Goal: Information Seeking & Learning: Learn about a topic

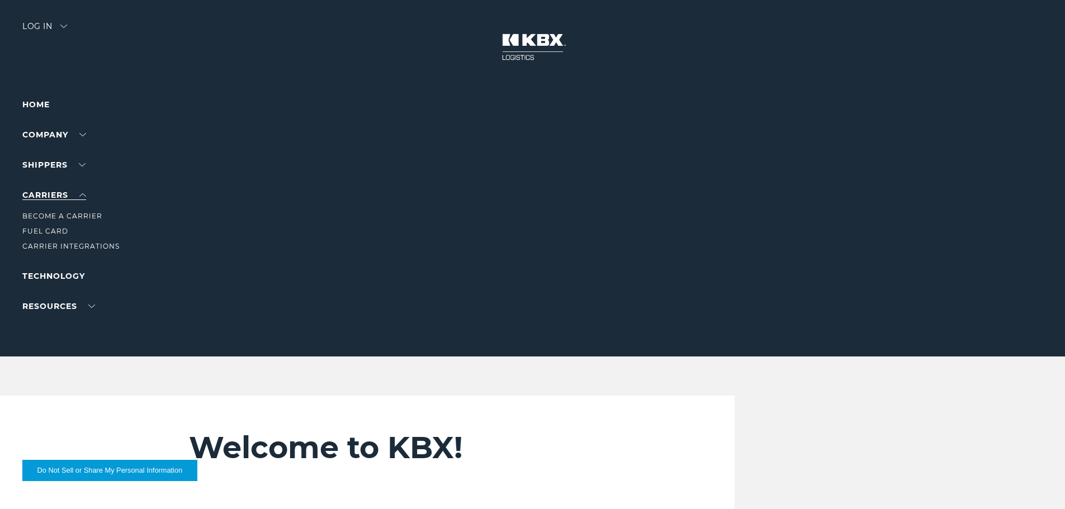
click at [44, 197] on link "Carriers" at bounding box center [54, 195] width 64 height 10
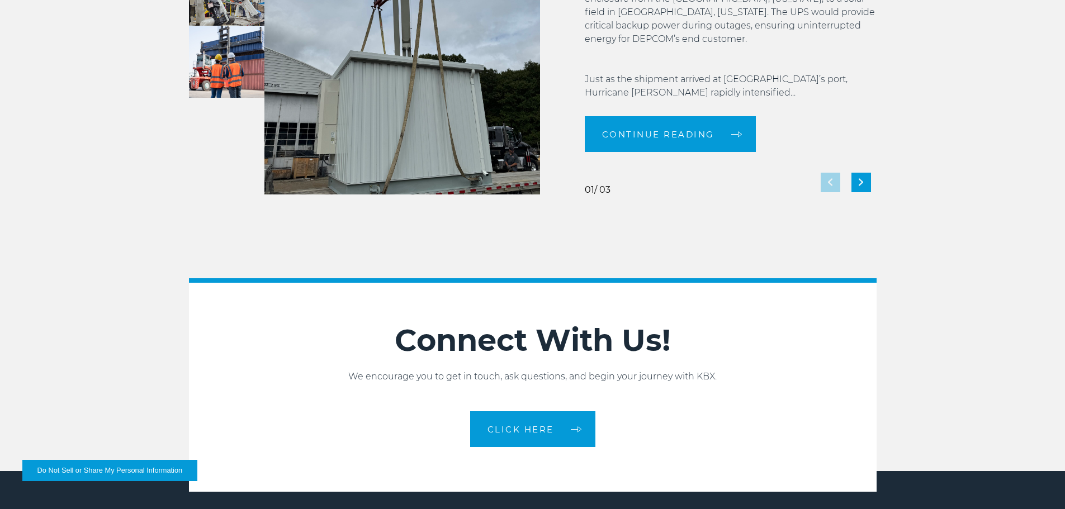
scroll to position [2495, 0]
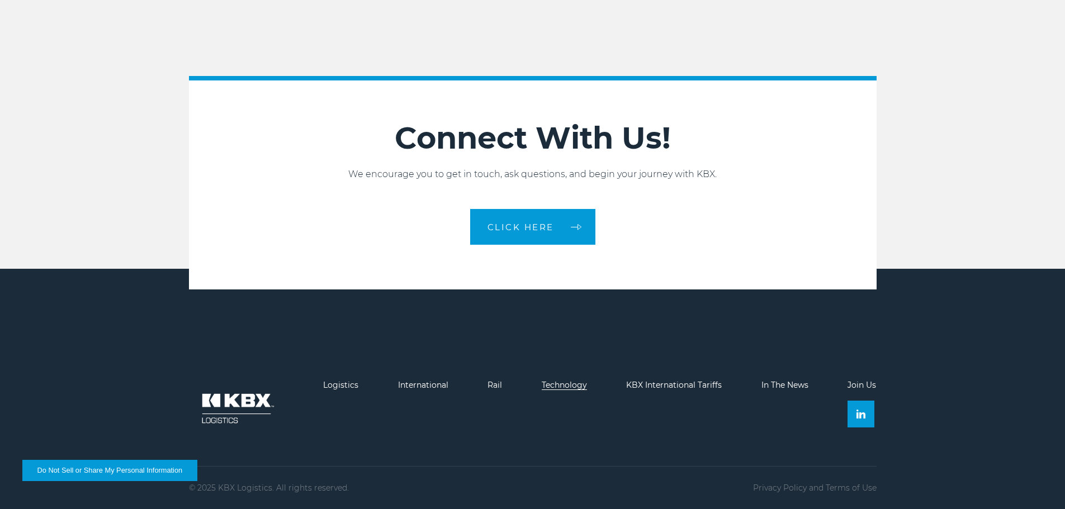
click at [582, 388] on link "Technology" at bounding box center [564, 385] width 45 height 10
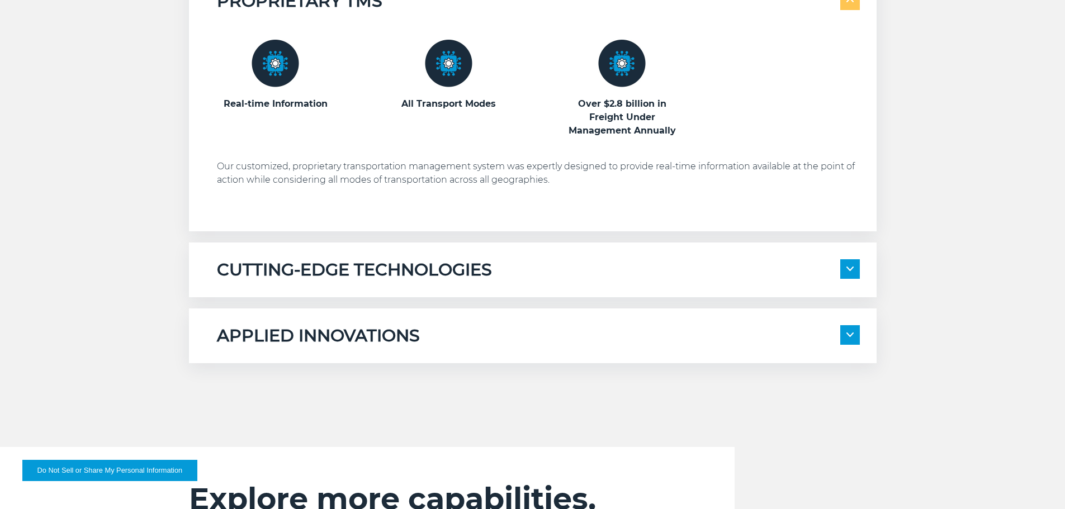
scroll to position [645, 0]
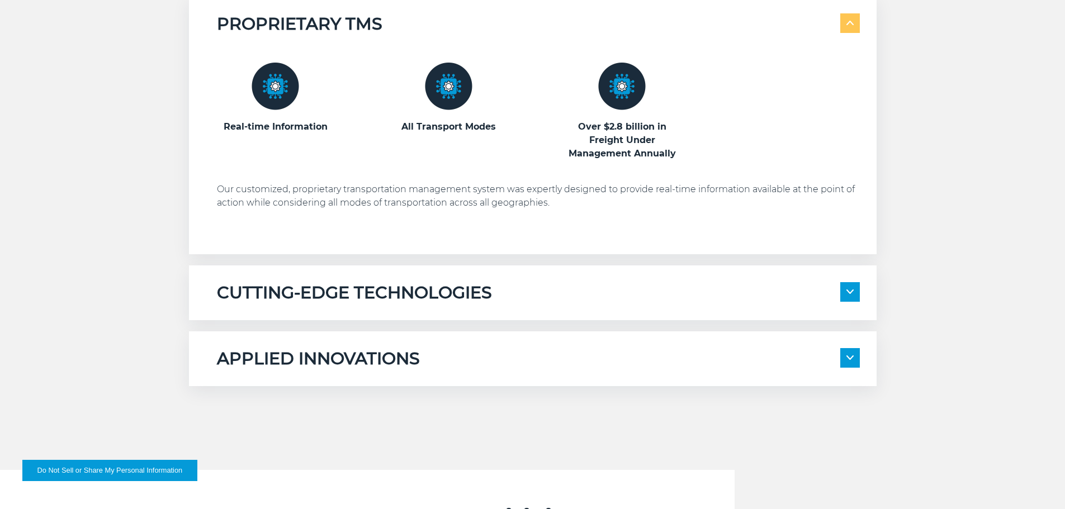
click at [851, 292] on img at bounding box center [850, 292] width 7 height 4
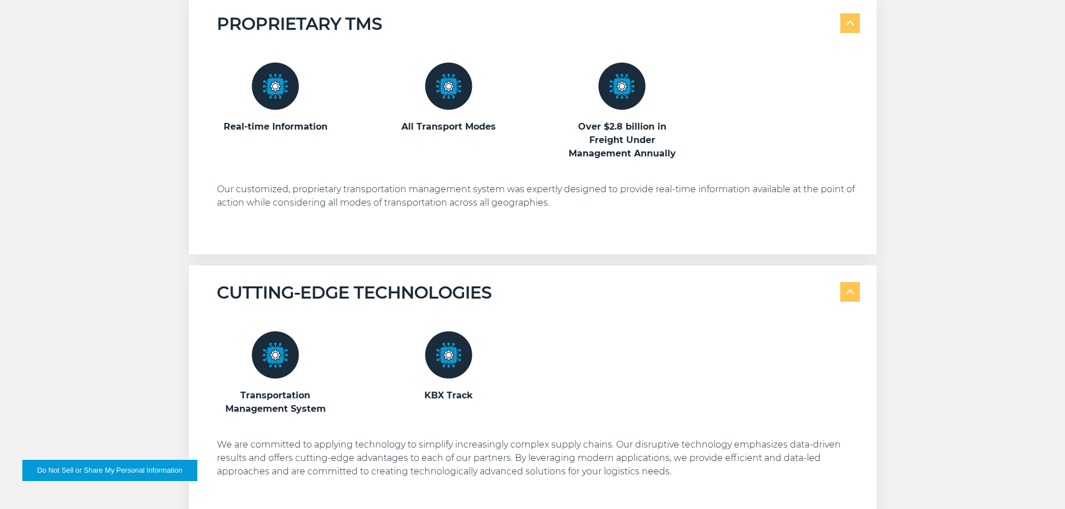
click at [932, 281] on div "PROPRIETARY TMS Real-time Information" at bounding box center [532, 293] width 1065 height 593
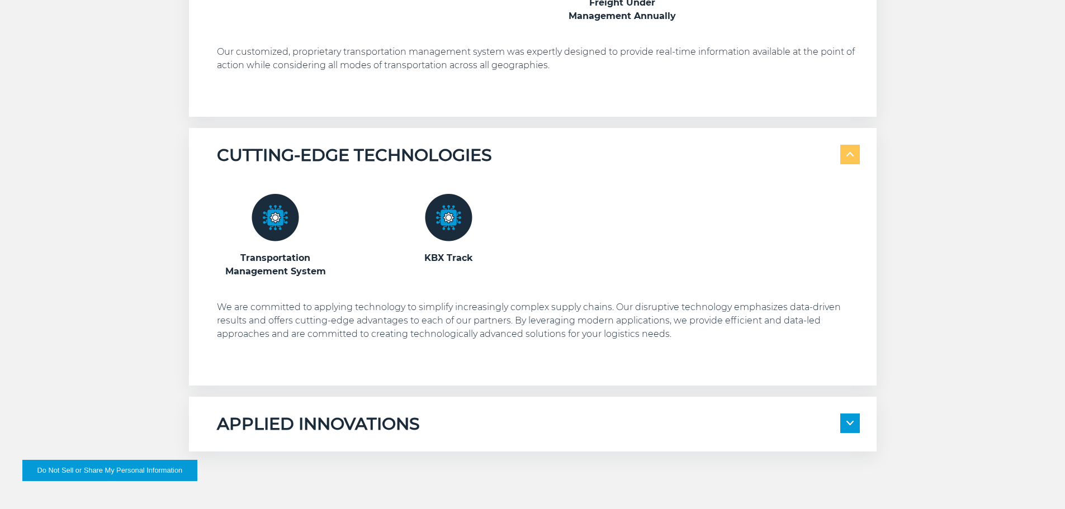
scroll to position [813, 0]
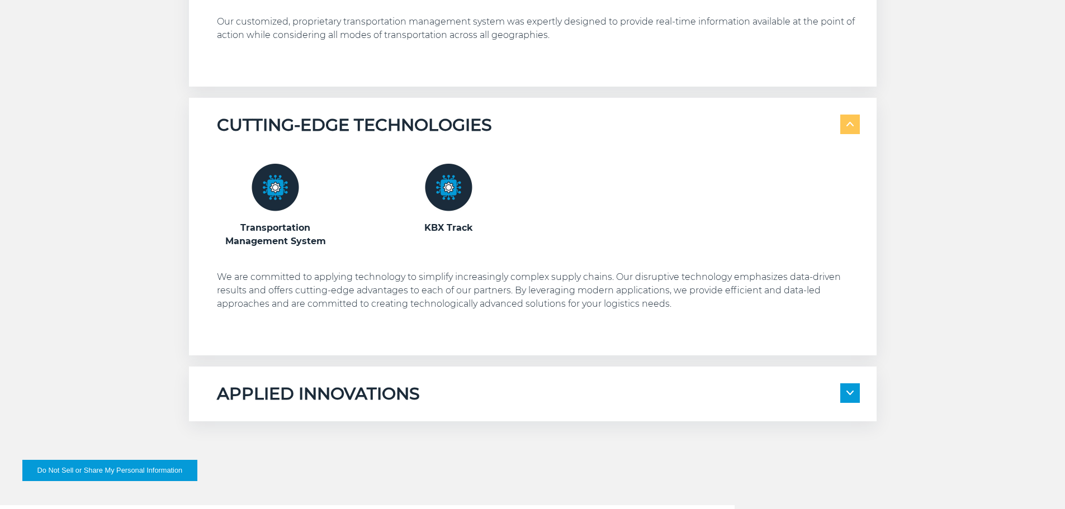
click at [848, 393] on img at bounding box center [850, 393] width 7 height 4
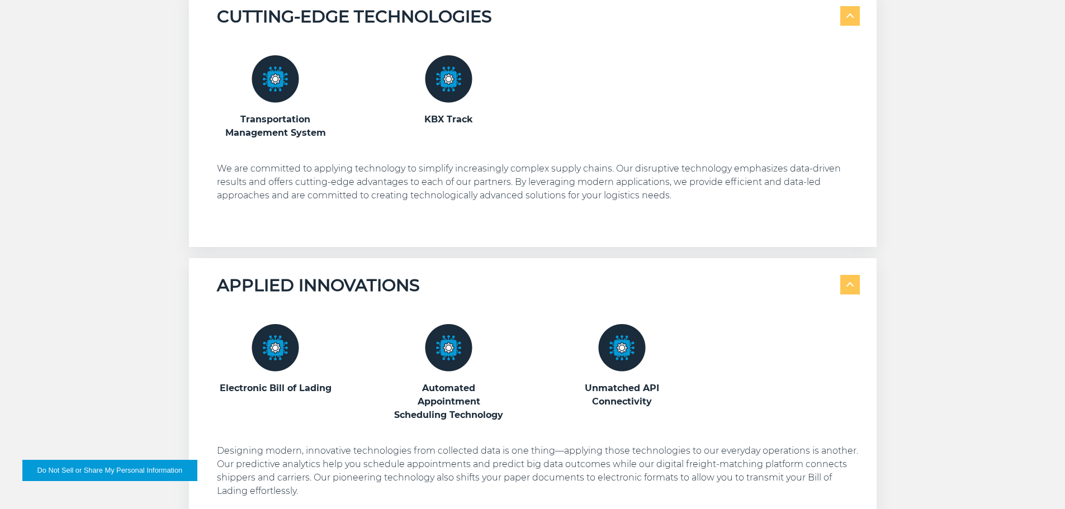
scroll to position [924, 0]
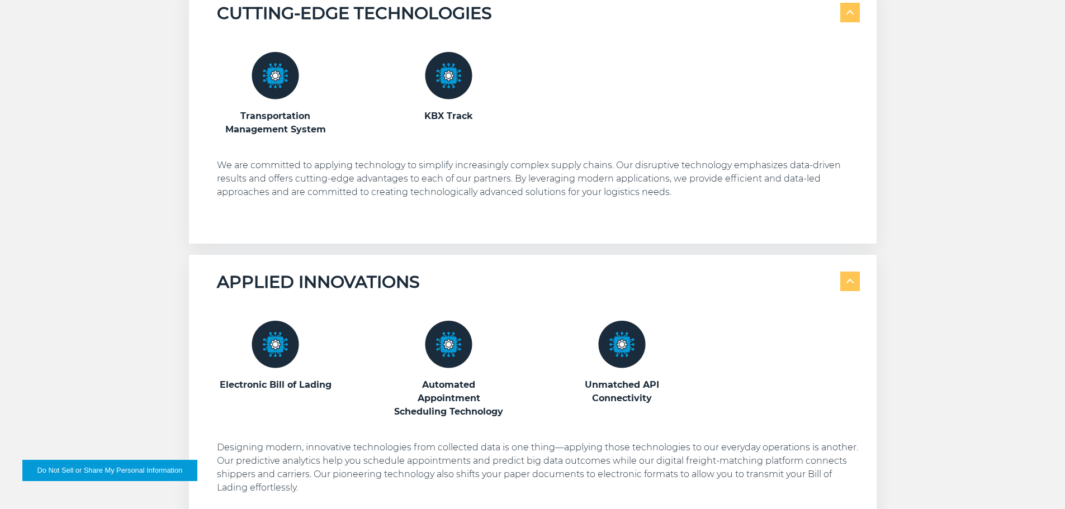
click at [850, 290] on span at bounding box center [851, 282] width 20 height 20
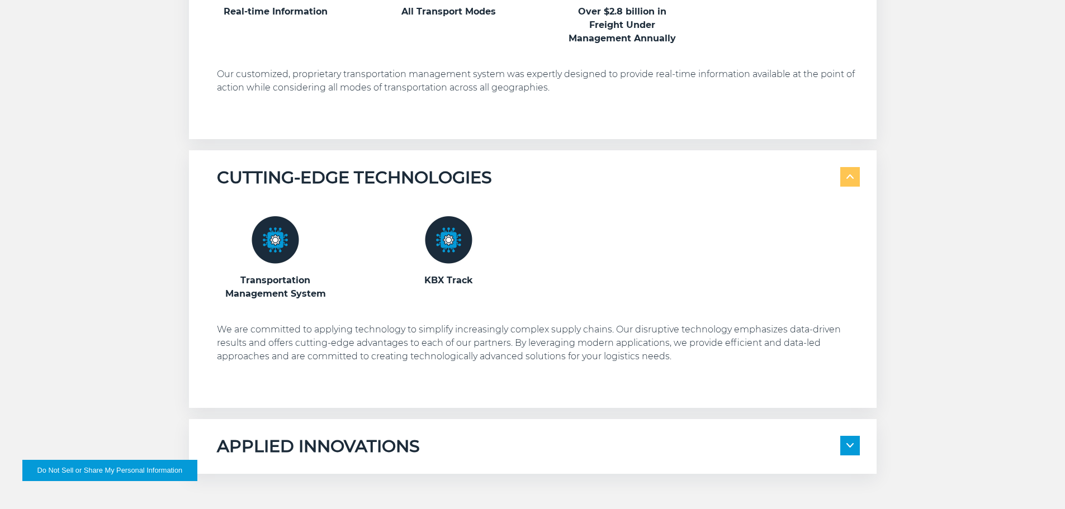
scroll to position [757, 0]
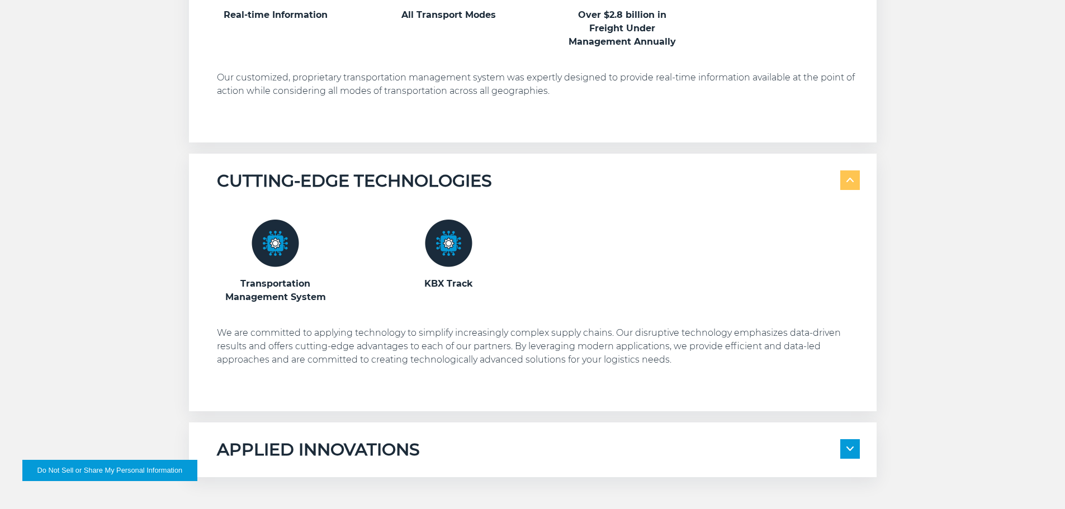
click at [278, 256] on img at bounding box center [276, 244] width 48 height 48
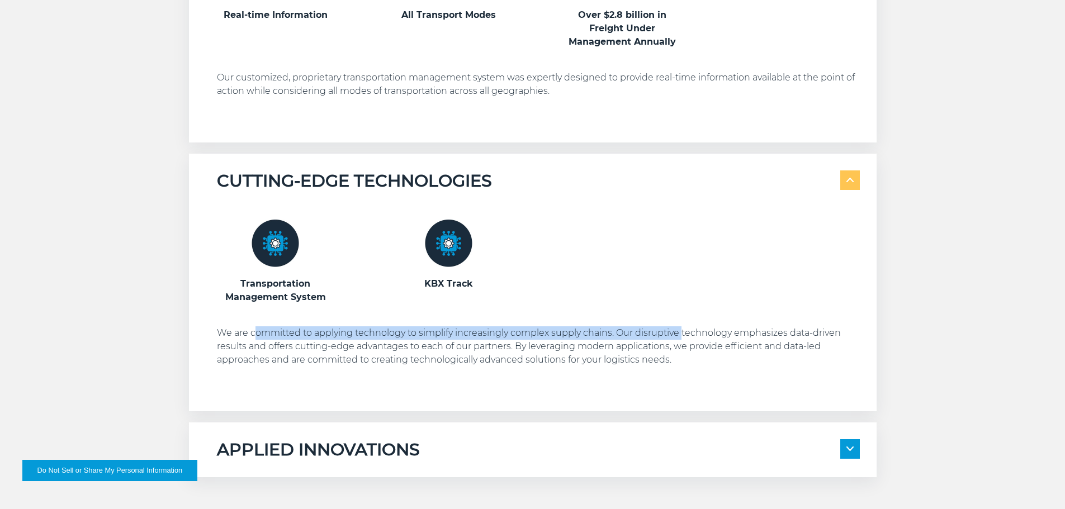
drag, startPoint x: 255, startPoint y: 336, endPoint x: 686, endPoint y: 342, distance: 430.7
click at [683, 339] on p "We are committed to applying technology to simplify increasingly complex supply…" at bounding box center [538, 347] width 643 height 40
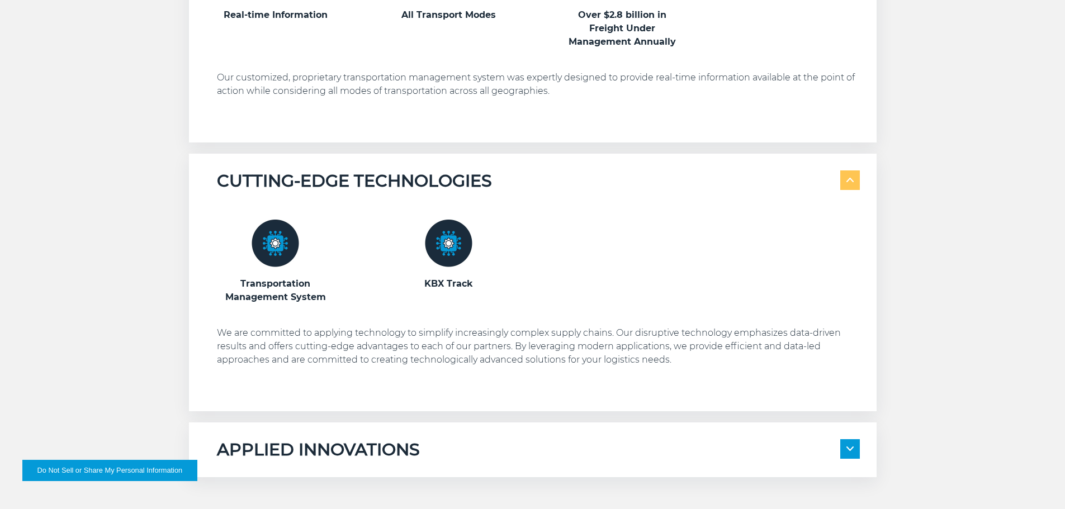
drag, startPoint x: 686, startPoint y: 342, endPoint x: 690, endPoint y: 347, distance: 6.7
click at [688, 345] on p "We are committed to applying technology to simplify increasingly complex supply…" at bounding box center [538, 347] width 643 height 40
drag, startPoint x: 696, startPoint y: 335, endPoint x: 756, endPoint y: 293, distance: 73.1
click at [699, 333] on p "We are committed to applying technology to simplify increasingly complex supply…" at bounding box center [538, 347] width 643 height 40
click at [843, 184] on span at bounding box center [851, 181] width 20 height 20
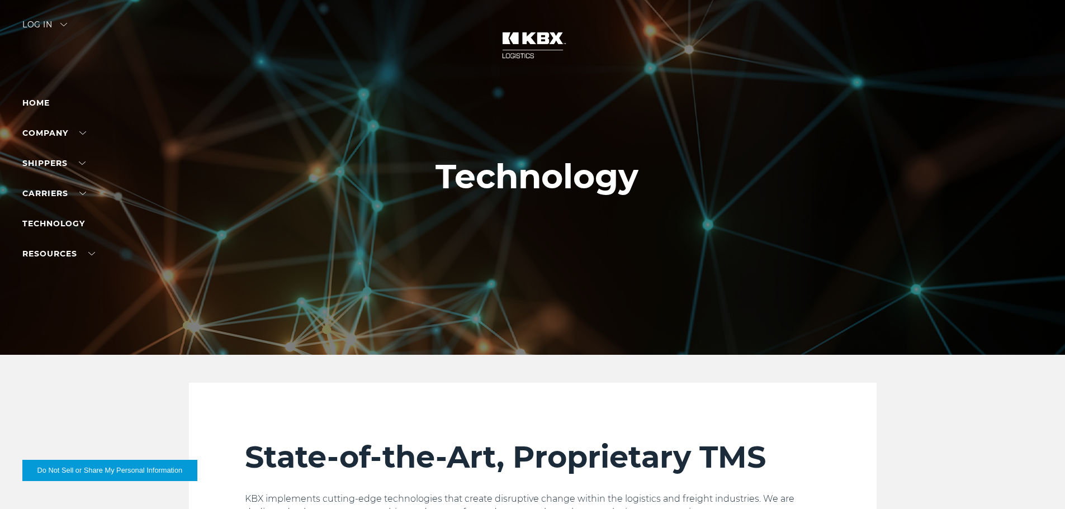
scroll to position [0, 0]
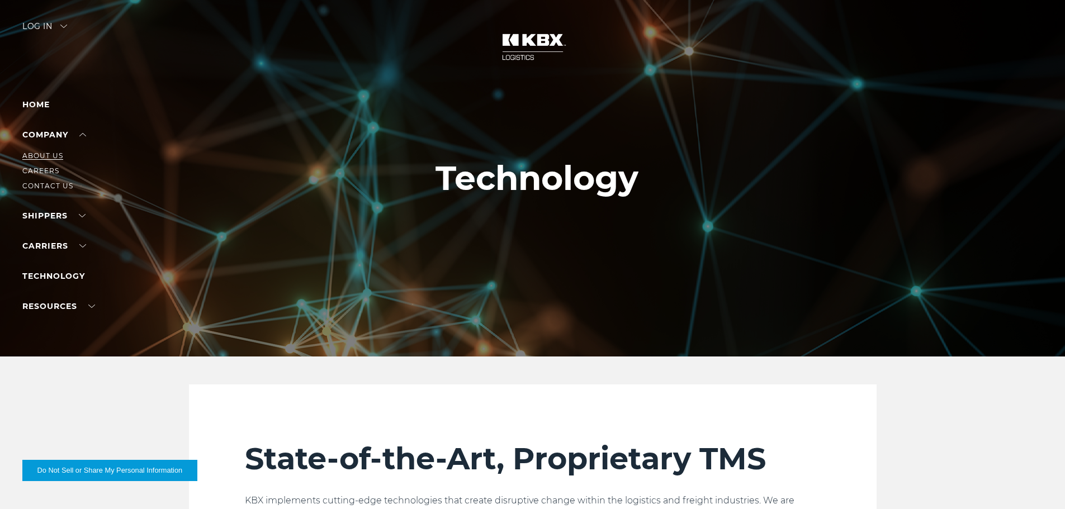
click at [49, 155] on link "About Us" at bounding box center [42, 156] width 41 height 8
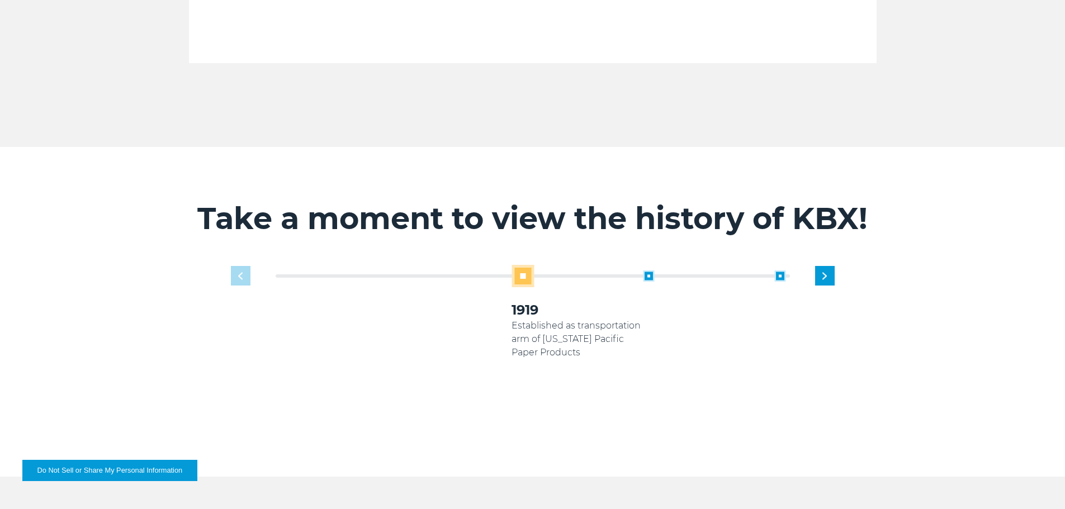
scroll to position [671, 0]
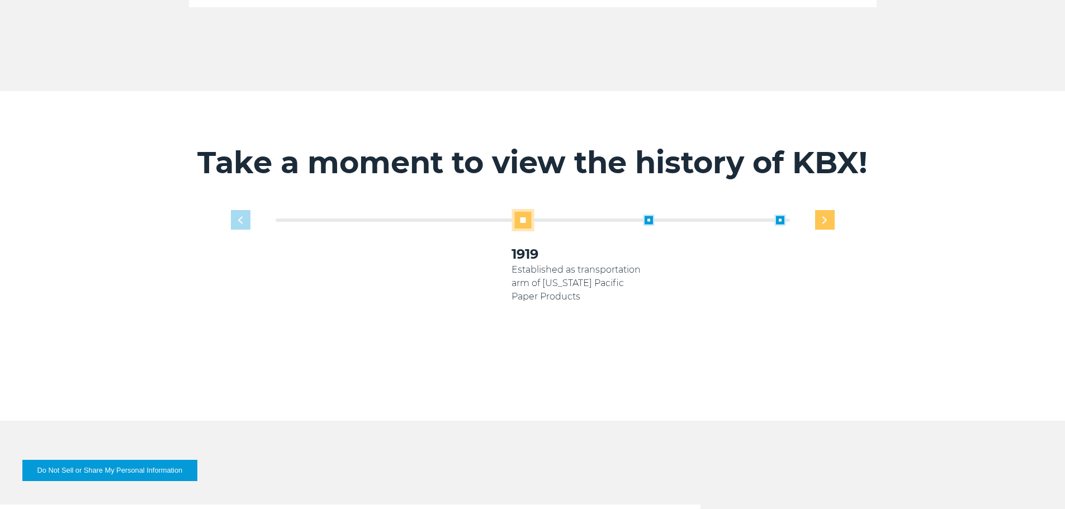
click at [831, 210] on div "Next slide" at bounding box center [825, 220] width 20 height 20
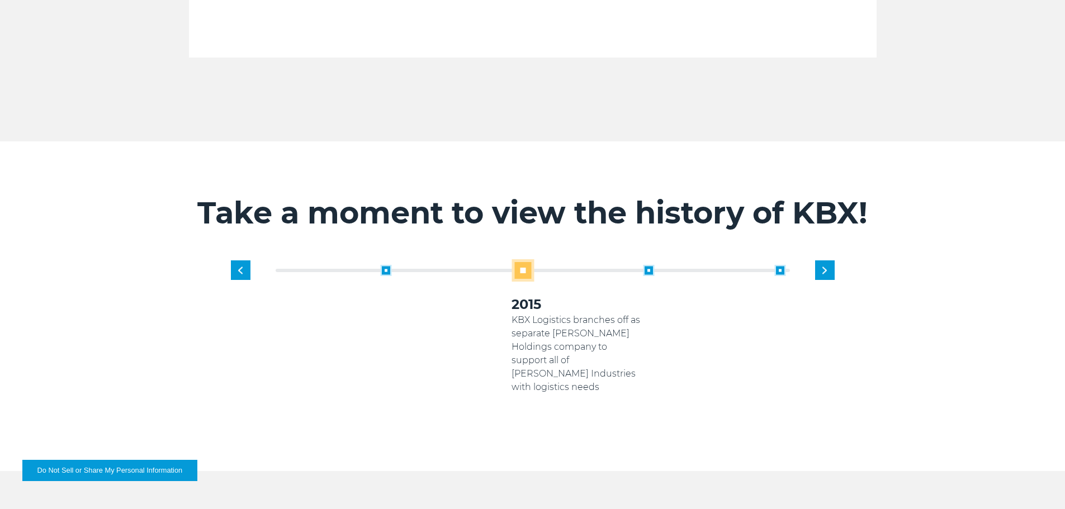
scroll to position [608, 0]
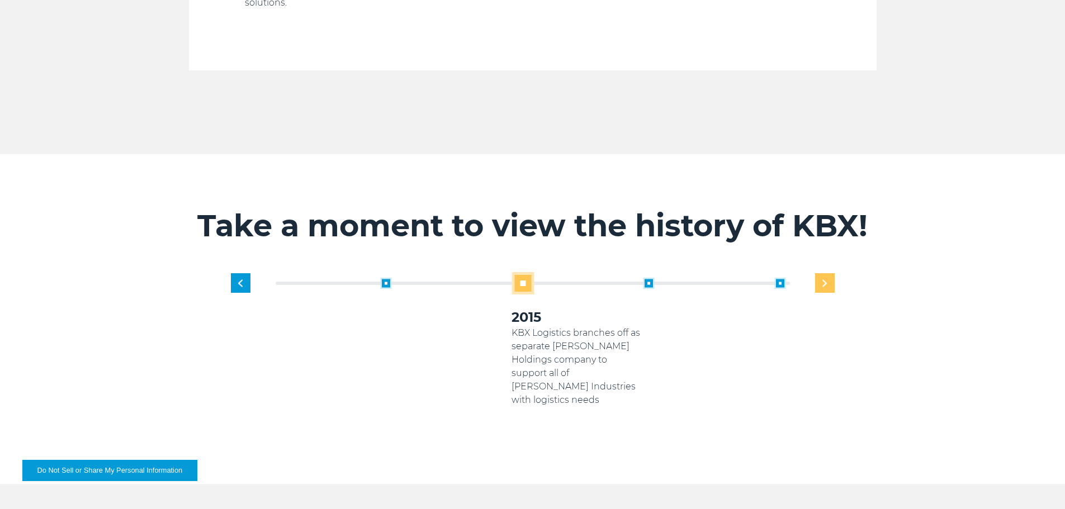
click at [824, 280] on img "Next slide" at bounding box center [825, 283] width 4 height 7
click at [824, 272] on div "1919 Established as transportation arm of Georgia Pacific Paper Products 2005 K…" at bounding box center [578, 353] width 526 height 162
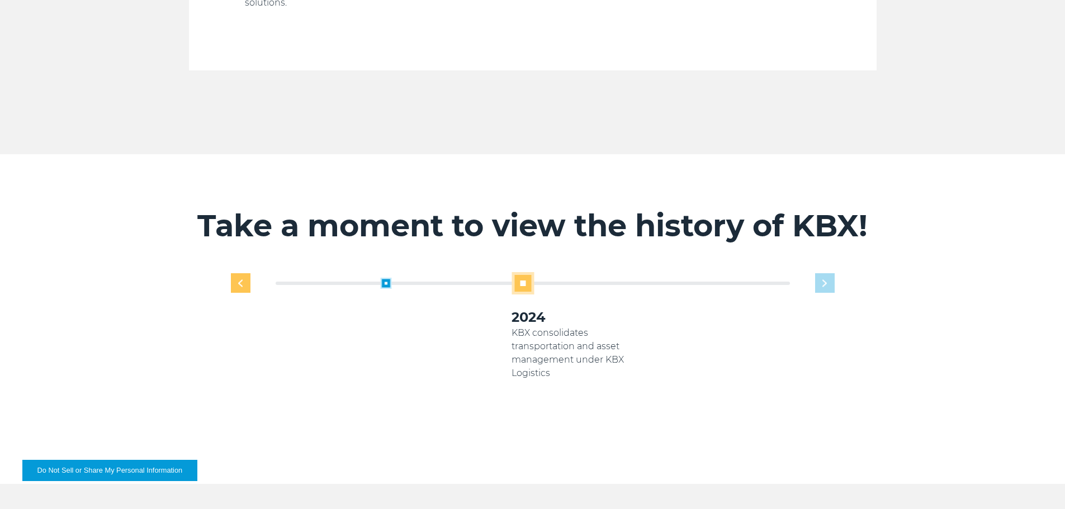
click at [242, 280] on img "Previous slide" at bounding box center [240, 283] width 4 height 7
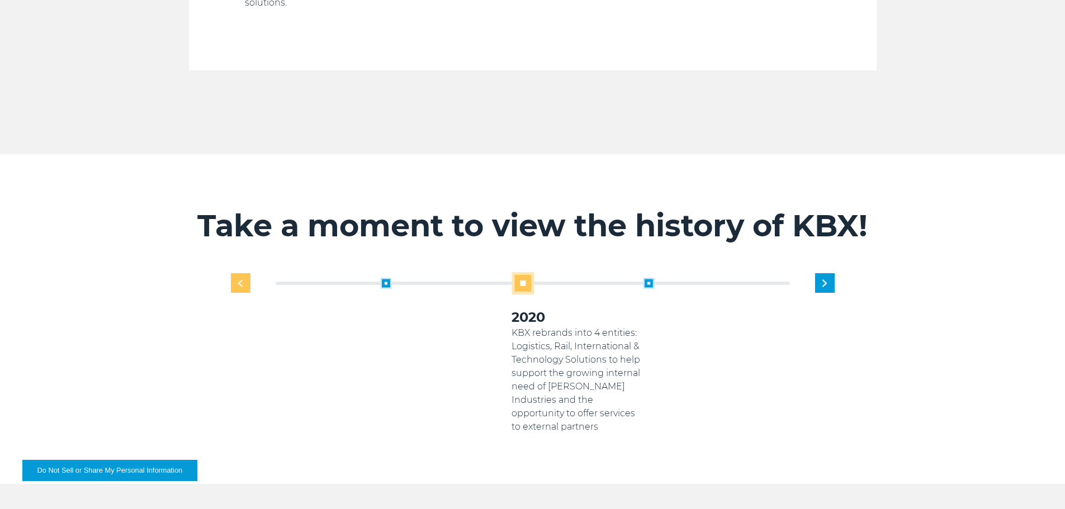
click at [246, 273] on div "Previous slide" at bounding box center [241, 283] width 20 height 20
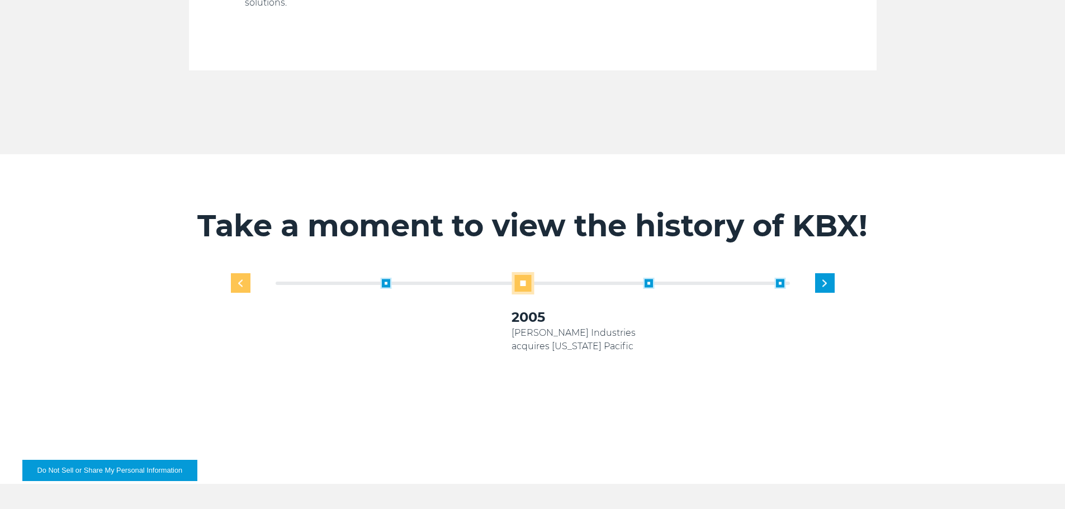
click at [246, 273] on div "Previous slide" at bounding box center [241, 283] width 20 height 20
click at [246, 272] on div "1919 Established as transportation arm of Georgia Pacific Paper Products 2005 2…" at bounding box center [532, 361] width 615 height 178
click at [835, 278] on div "2010 Koch Rail & Koch International Logistics arms begin supporting Georgia Pac…" at bounding box center [840, 336] width 131 height 116
click at [389, 278] on span at bounding box center [385, 283] width 11 height 11
click at [241, 280] on img "Previous slide" at bounding box center [240, 283] width 4 height 7
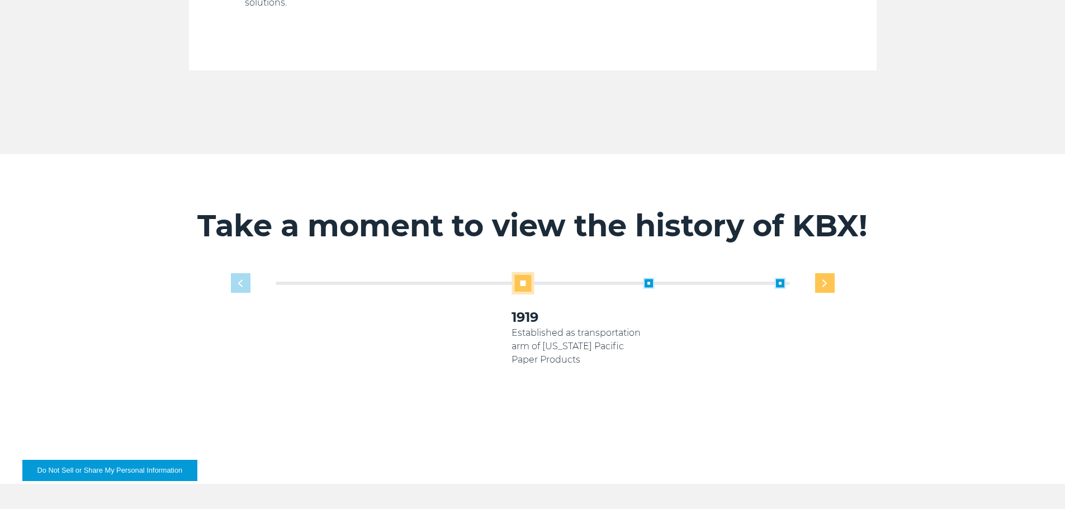
click at [832, 273] on div "Next slide" at bounding box center [825, 283] width 20 height 20
click at [831, 273] on div "Next slide" at bounding box center [825, 283] width 20 height 20
click at [830, 273] on div "Next slide" at bounding box center [825, 283] width 20 height 20
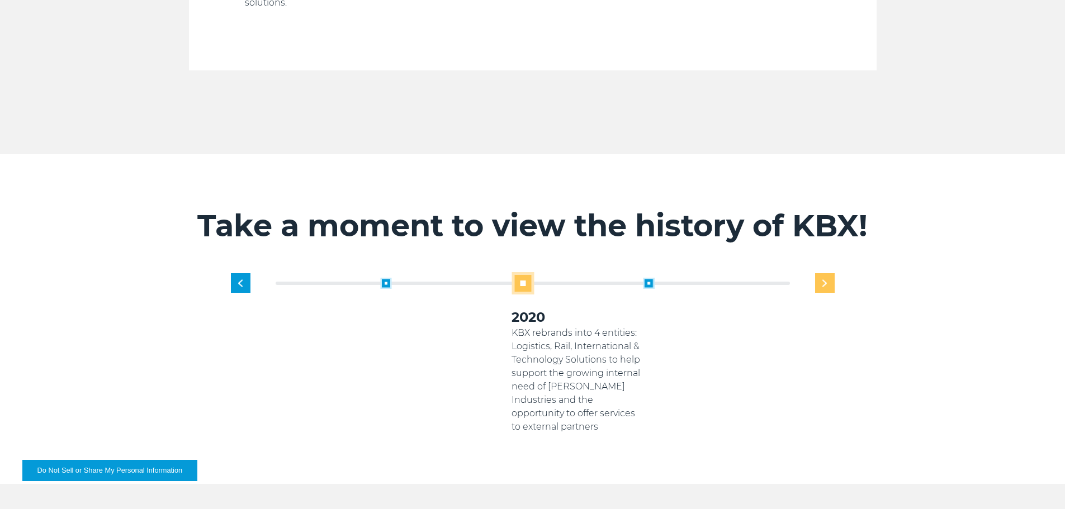
click at [830, 273] on div "Next slide" at bounding box center [825, 283] width 20 height 20
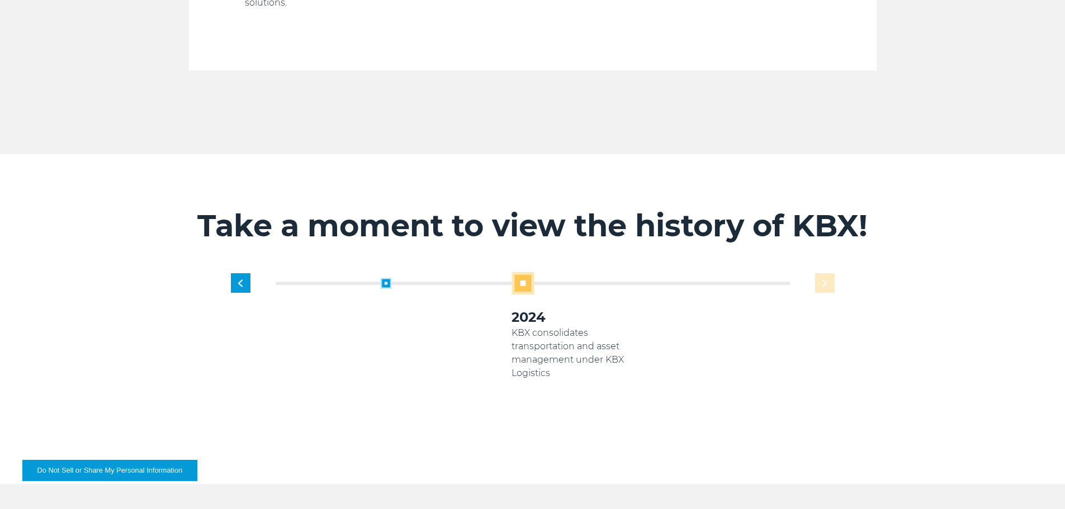
click at [830, 272] on div "1919 Established as transportation arm of Georgia Pacific Paper Products 2005 K…" at bounding box center [578, 353] width 526 height 162
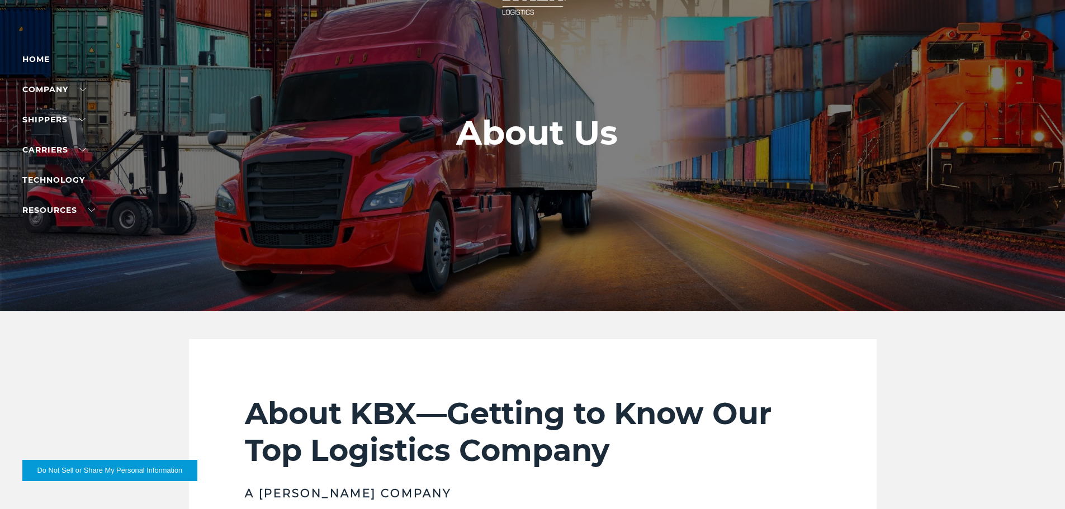
scroll to position [0, 0]
